Goal: Navigation & Orientation: Find specific page/section

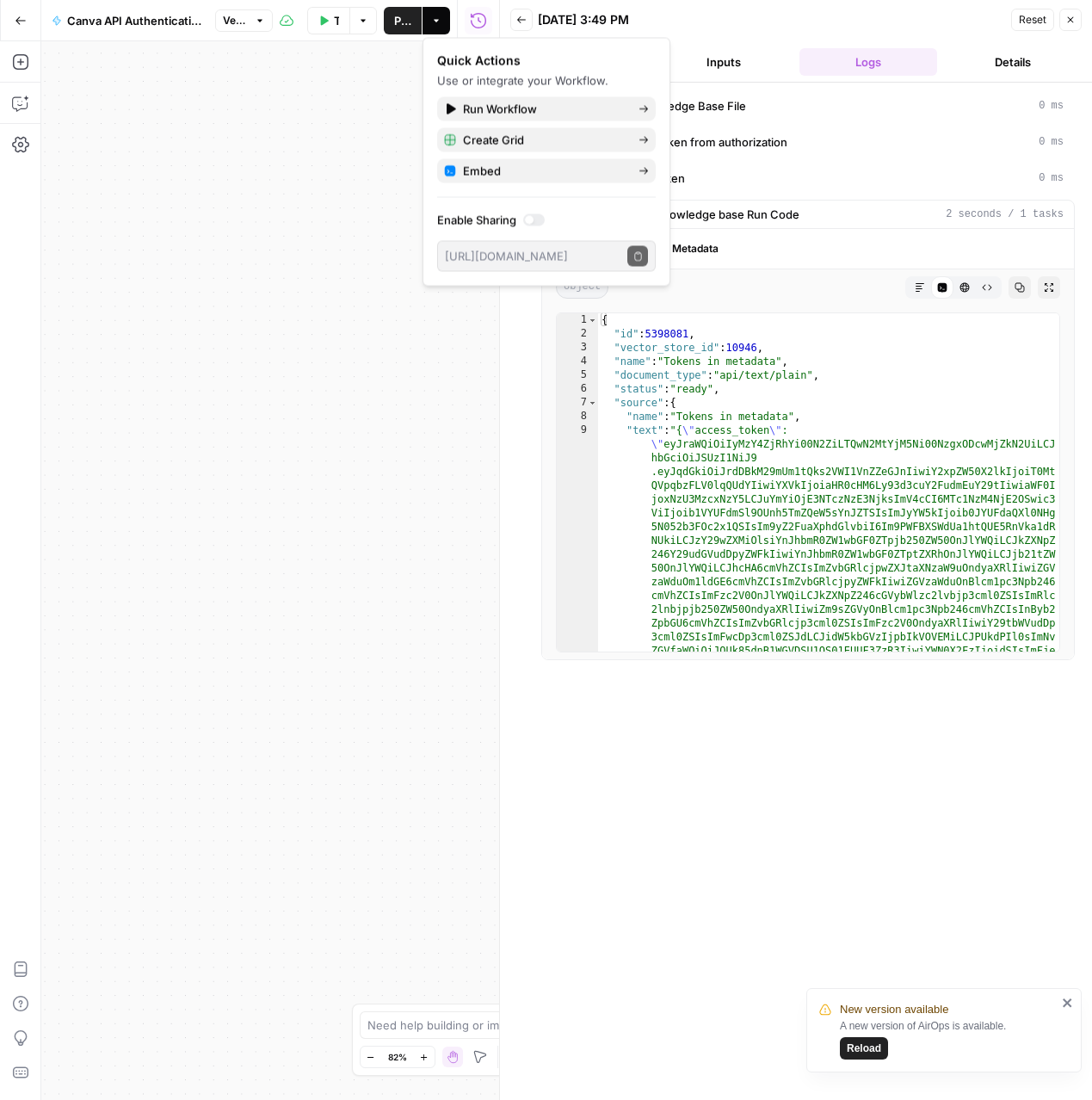
click at [30, 21] on button "Go Back" at bounding box center [20, 20] width 31 height 31
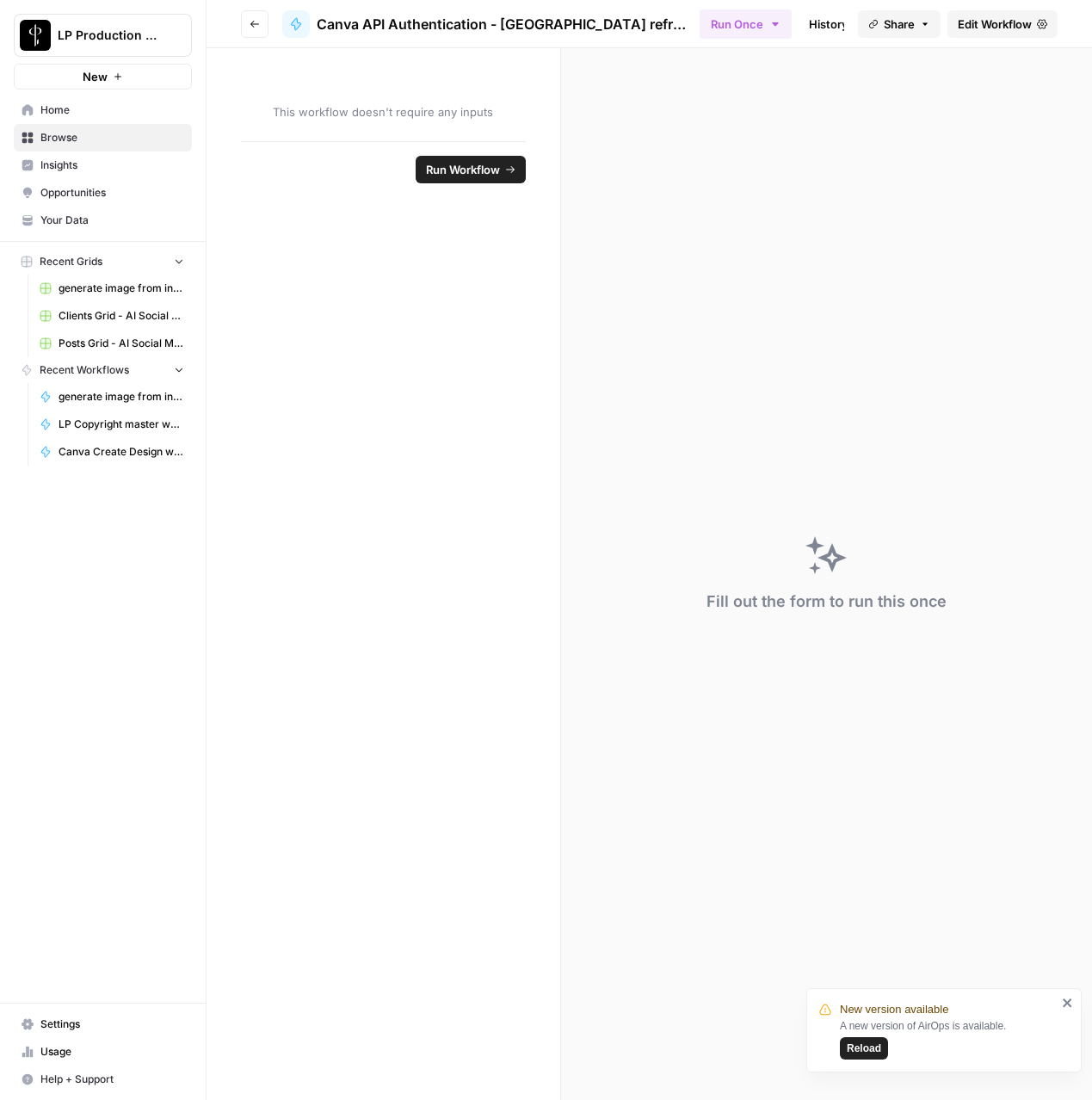
click at [73, 216] on span "Your Data" at bounding box center [111, 220] width 144 height 15
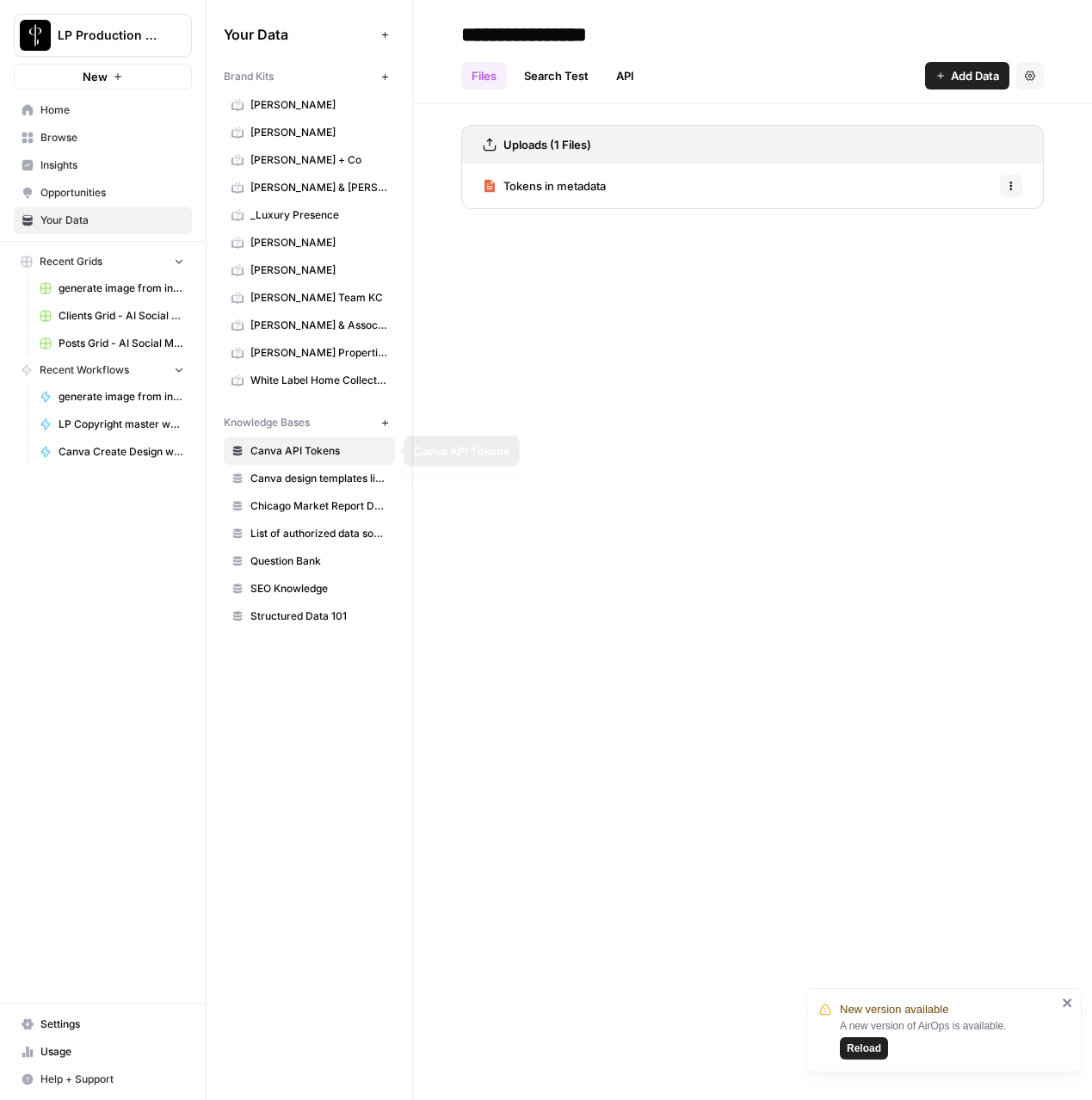
click at [332, 471] on span "Canva design templates library" at bounding box center [319, 479] width 137 height 15
